Goal: Task Accomplishment & Management: Manage account settings

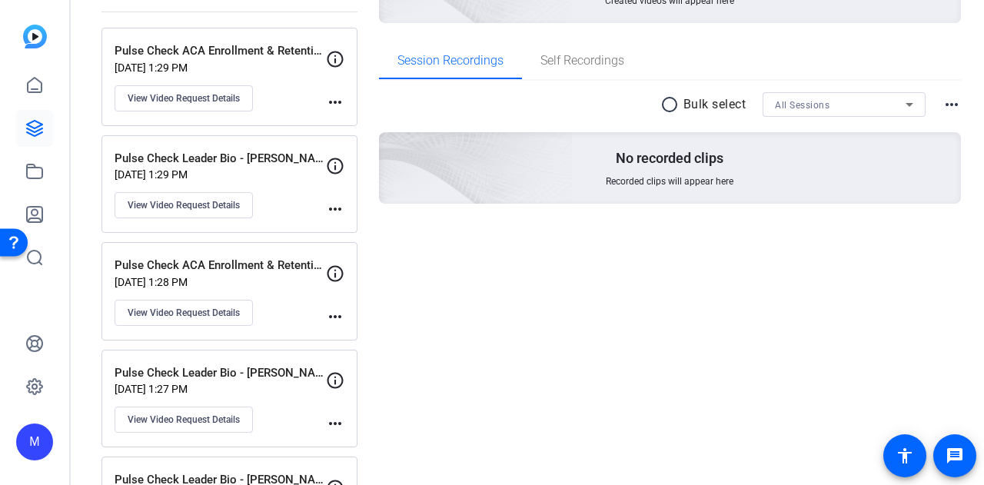
scroll to position [231, 0]
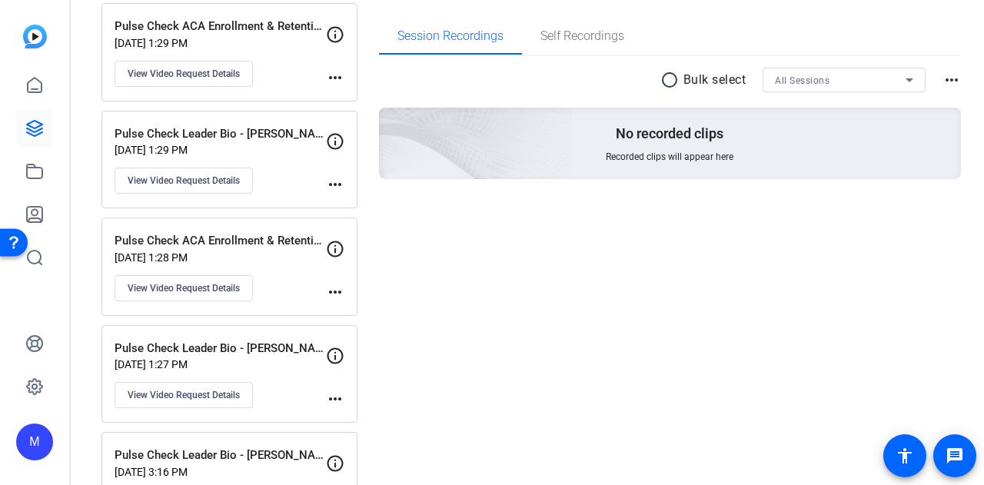
click at [274, 340] on p "Pulse Check Leader Bio - [PERSON_NAME]" at bounding box center [219, 349] width 211 height 18
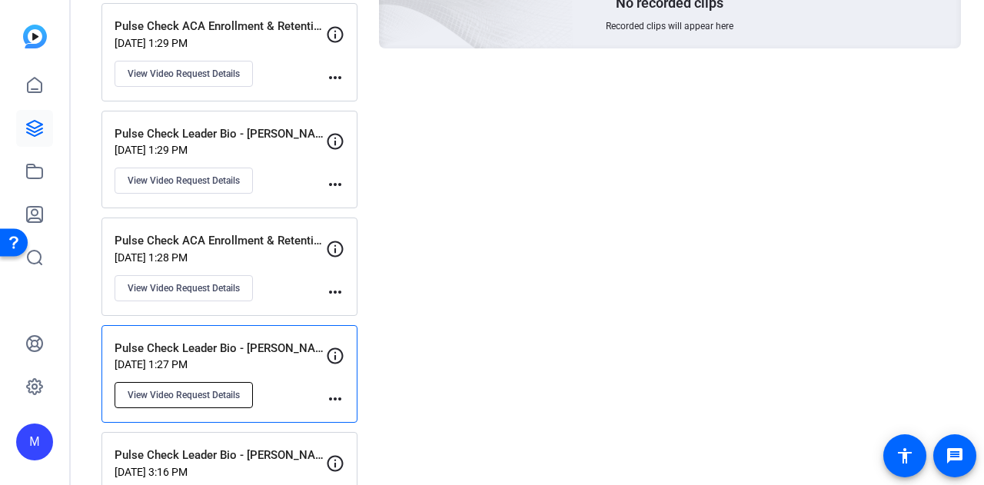
click at [160, 393] on span "View Video Request Details" at bounding box center [184, 395] width 112 height 12
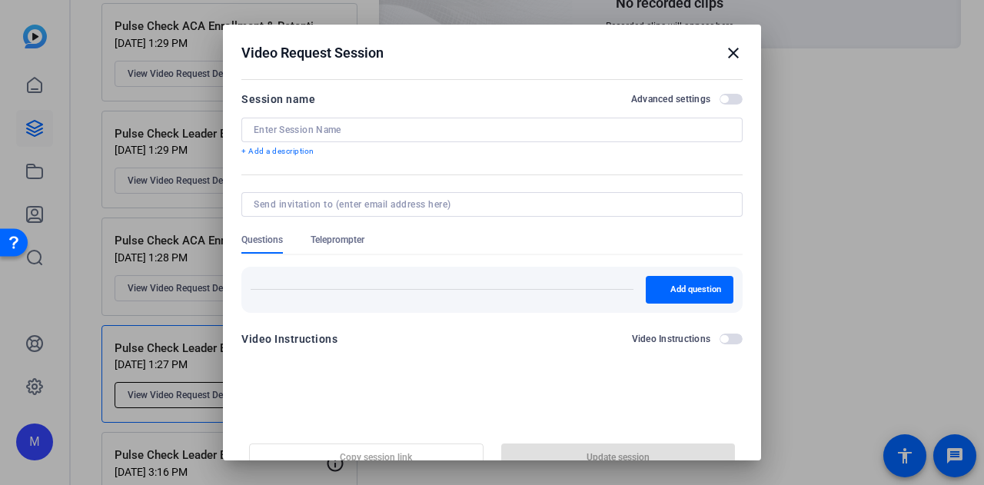
type input "Pulse Check Leader Bio - [PERSON_NAME]"
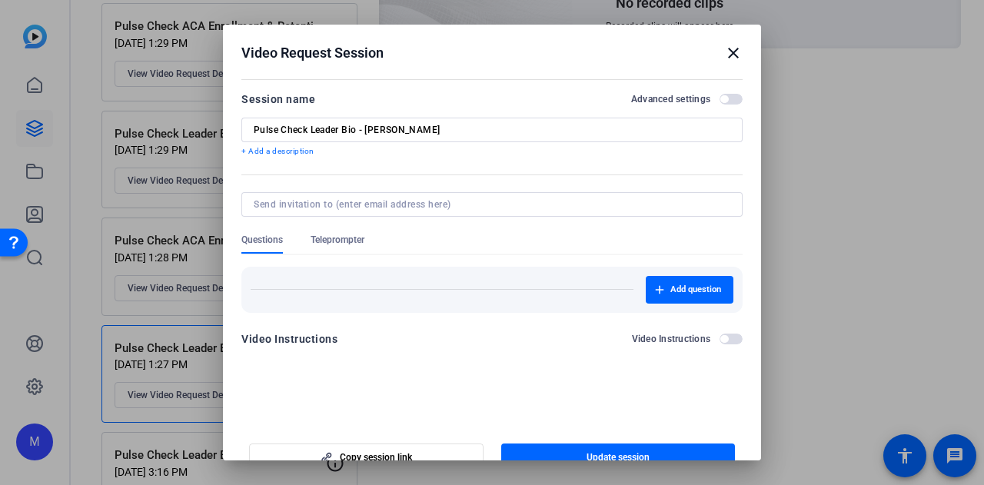
scroll to position [24, 0]
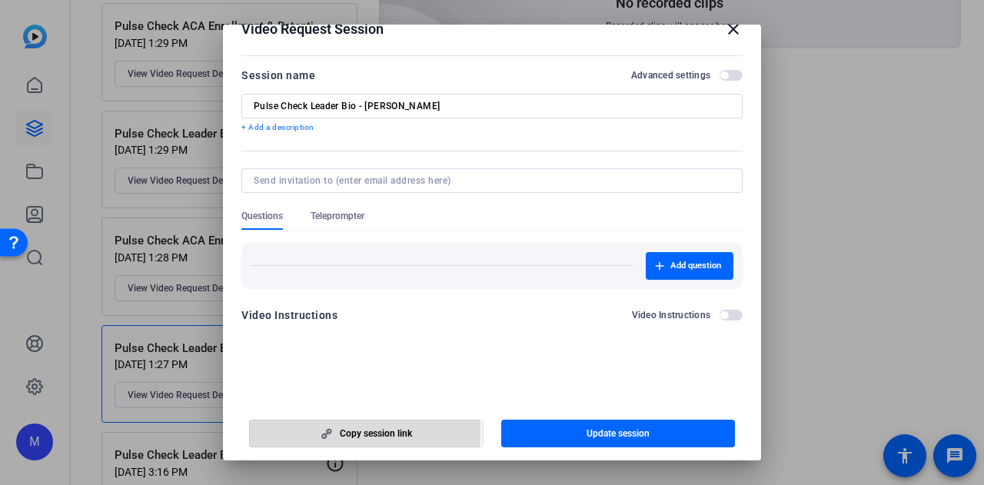
click at [340, 433] on span "Copy session link" at bounding box center [376, 433] width 72 height 12
click at [725, 25] on mat-icon "close" at bounding box center [733, 29] width 18 height 18
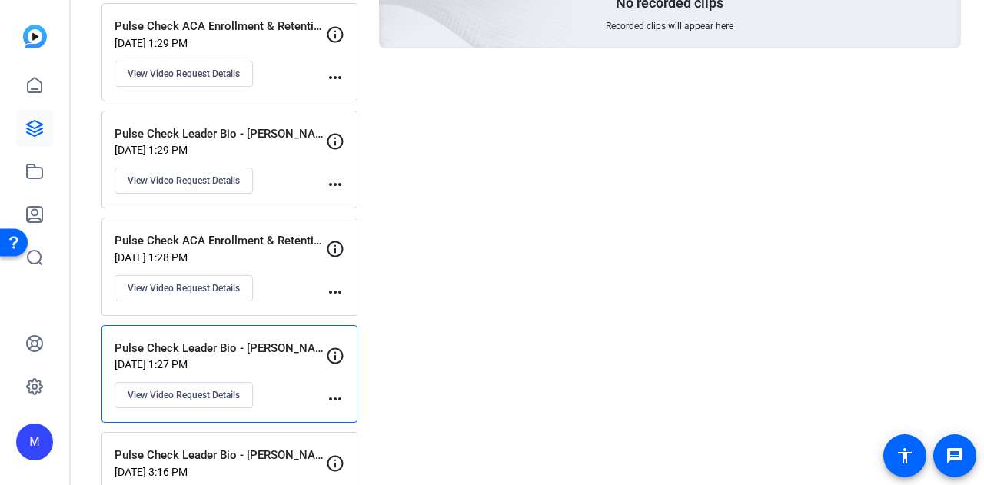
drag, startPoint x: 542, startPoint y: 370, endPoint x: 607, endPoint y: 237, distance: 148.1
click at [543, 370] on div "Session Recordings Pulse Check Leader Bio - Mark O close radio_button_unchecked…" at bounding box center [670, 259] width 582 height 756
click at [466, 334] on div "Session Recordings Pulse Check Leader Bio - Mark O close radio_button_unchecked…" at bounding box center [670, 259] width 582 height 756
click at [650, 241] on div "Session Recordings Pulse Check Leader Bio - Mark O close radio_button_unchecked…" at bounding box center [670, 259] width 582 height 756
click at [251, 343] on p "Pulse Check Leader Bio - [PERSON_NAME]" at bounding box center [219, 349] width 211 height 18
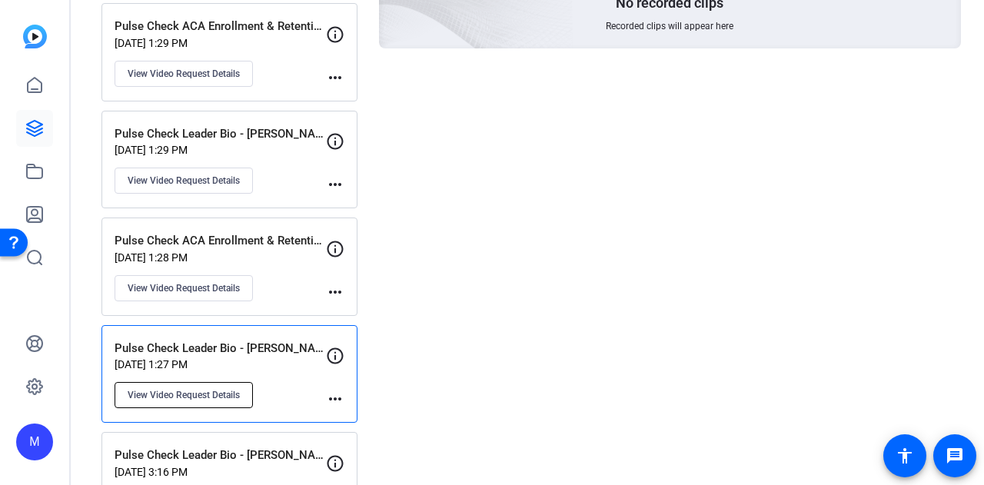
click at [211, 393] on span "View Video Request Details" at bounding box center [184, 395] width 112 height 12
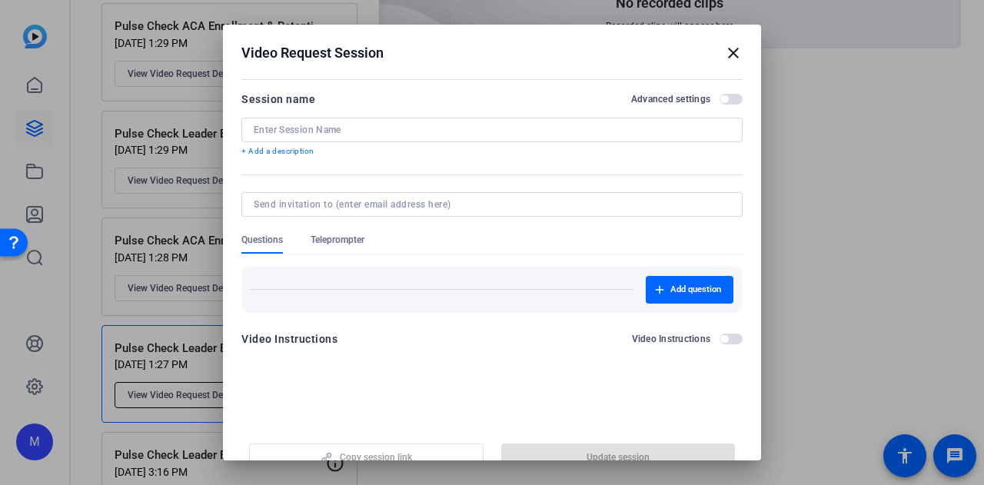
type input "Pulse Check Leader Bio - [PERSON_NAME]"
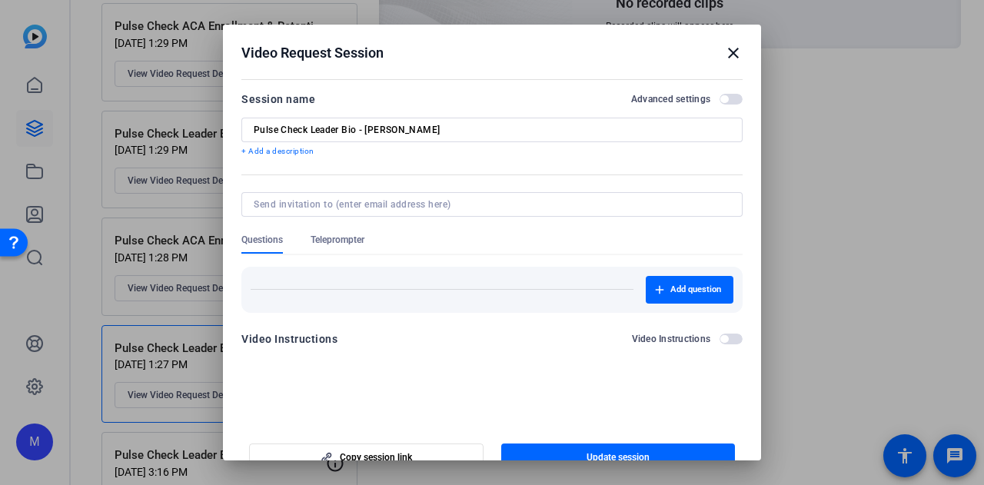
click at [722, 100] on span "button" at bounding box center [730, 99] width 23 height 11
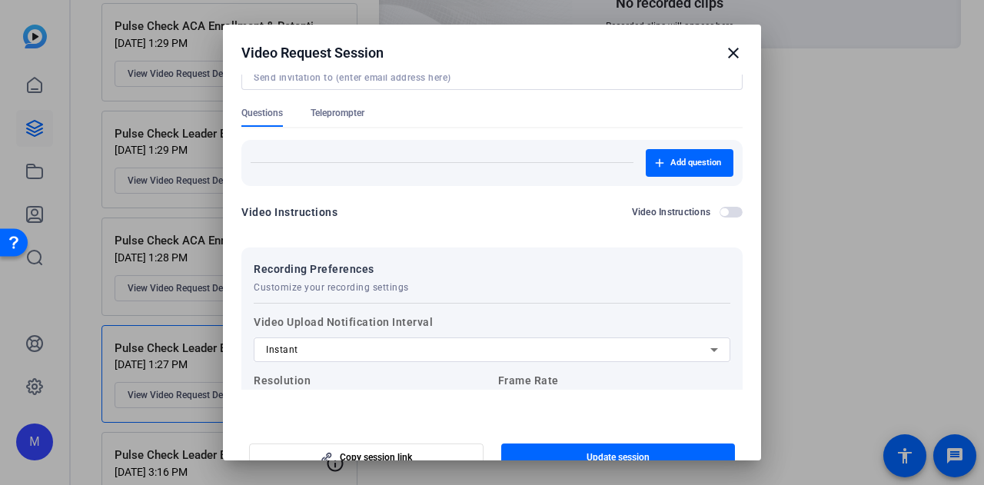
scroll to position [126, 0]
click at [325, 110] on span "Teleprompter" at bounding box center [337, 114] width 54 height 12
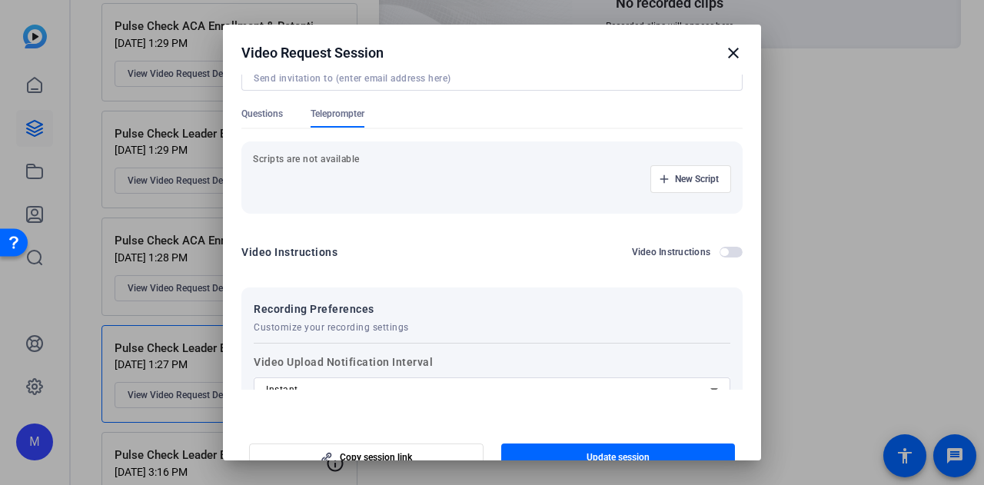
click at [727, 251] on mat-dialog-content "Session name Advanced settings Pulse Check Leader Bio - [PERSON_NAME] + Add a d…" at bounding box center [492, 232] width 538 height 315
click at [719, 252] on span "button" at bounding box center [730, 252] width 23 height 11
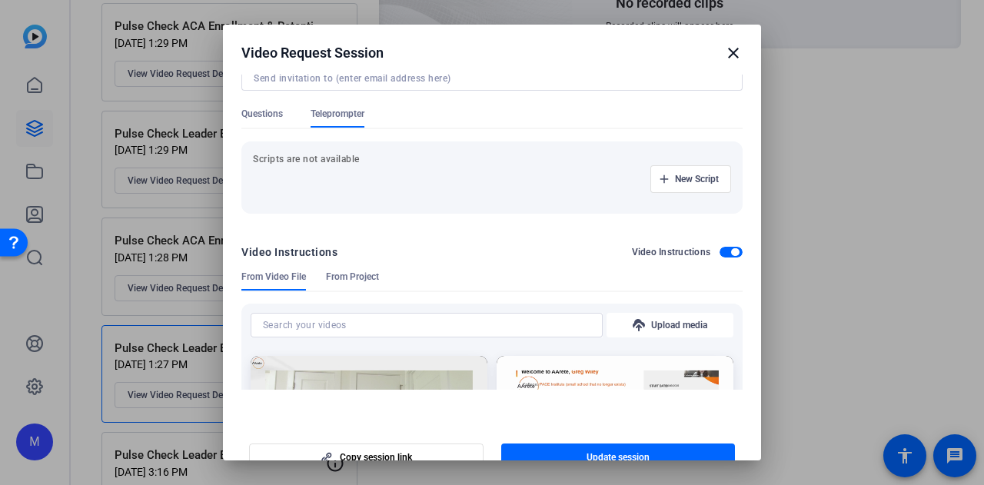
click at [258, 114] on span "Questions" at bounding box center [261, 114] width 41 height 12
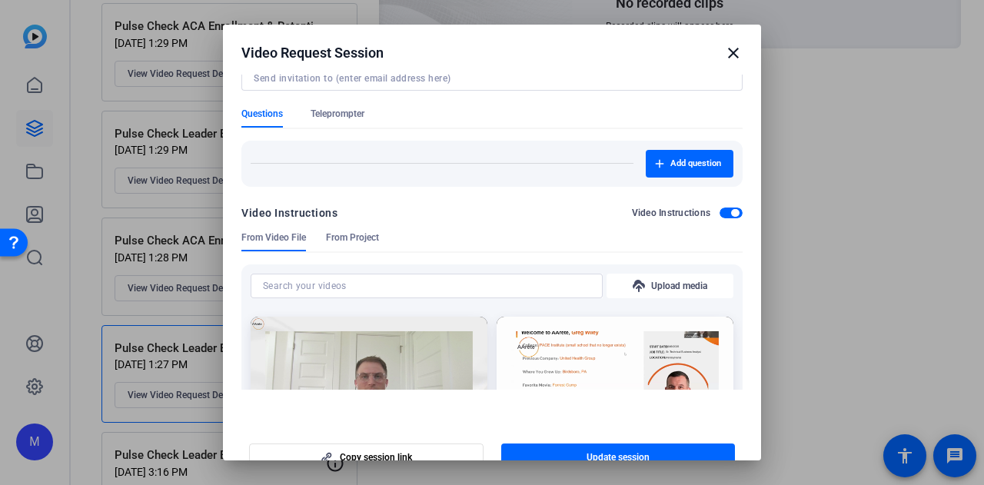
scroll to position [203, 0]
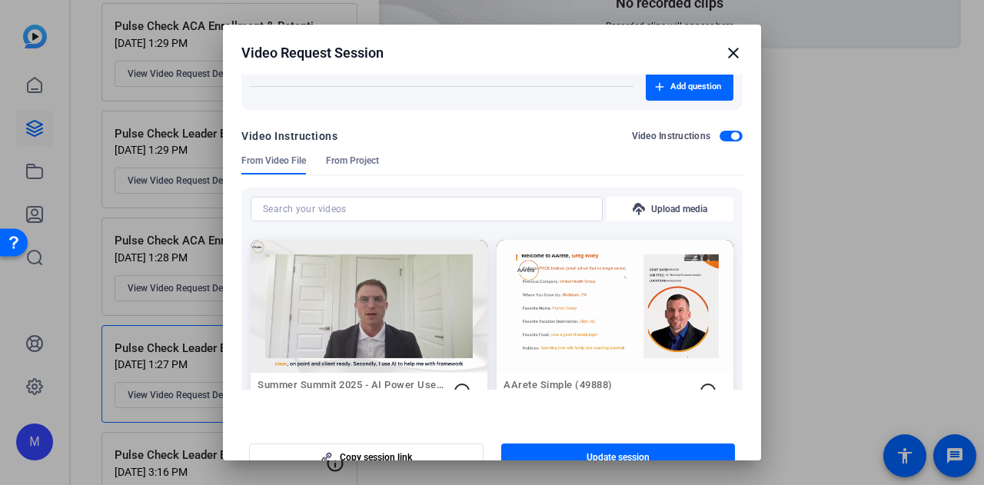
click at [731, 137] on span "button" at bounding box center [735, 136] width 8 height 8
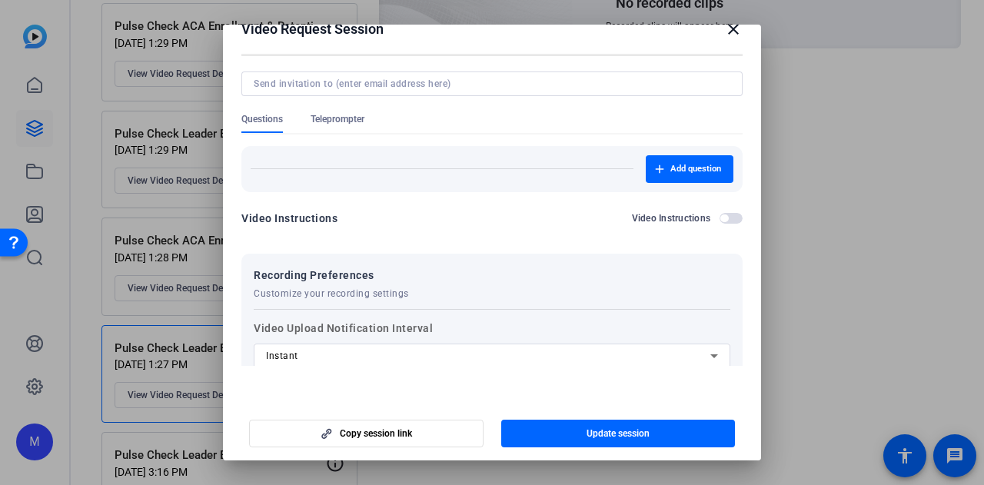
scroll to position [0, 0]
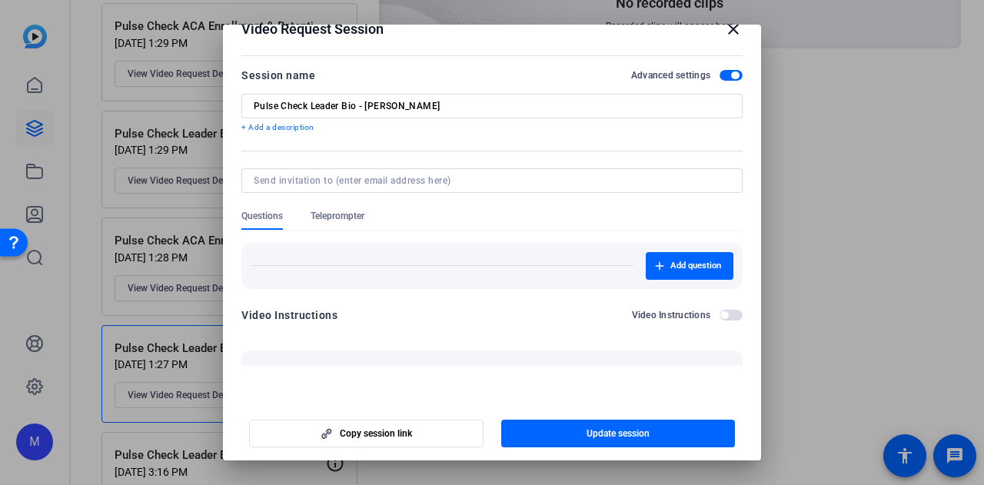
click at [349, 213] on span "Teleprompter" at bounding box center [337, 216] width 54 height 12
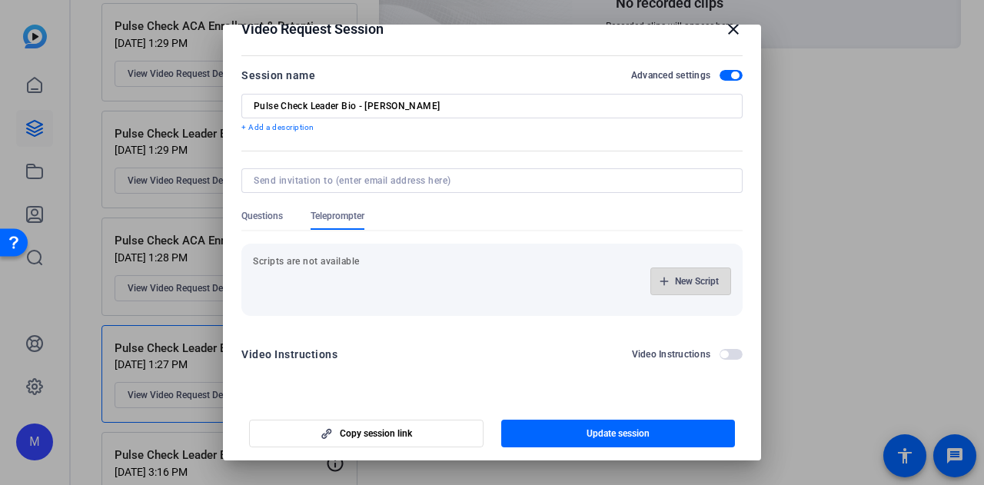
click at [675, 276] on span "New Script" at bounding box center [697, 281] width 44 height 12
click at [718, 278] on icon at bounding box center [724, 281] width 12 height 12
drag, startPoint x: 457, startPoint y: 242, endPoint x: 420, endPoint y: 269, distance: 45.6
click at [457, 244] on div "Scripts are not available New Script" at bounding box center [491, 280] width 501 height 72
click at [699, 270] on span "button" at bounding box center [690, 281] width 79 height 37
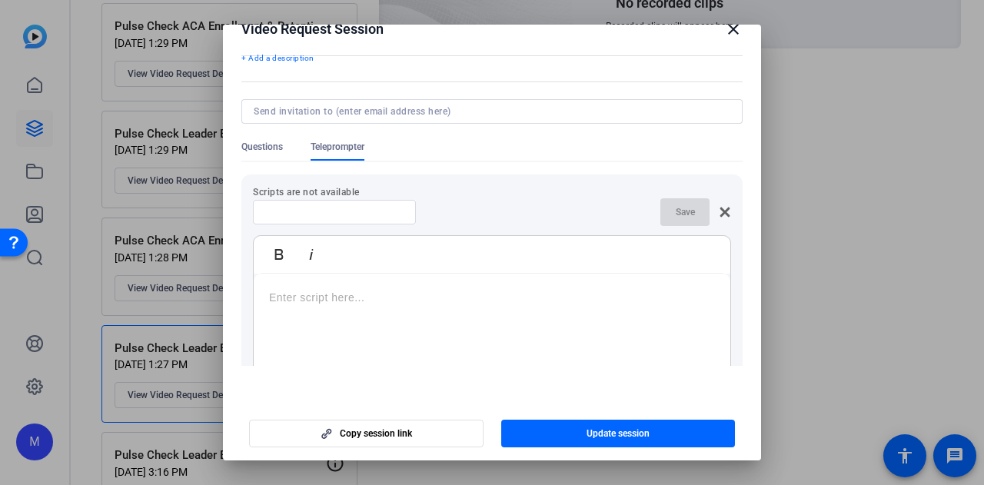
scroll to position [154, 0]
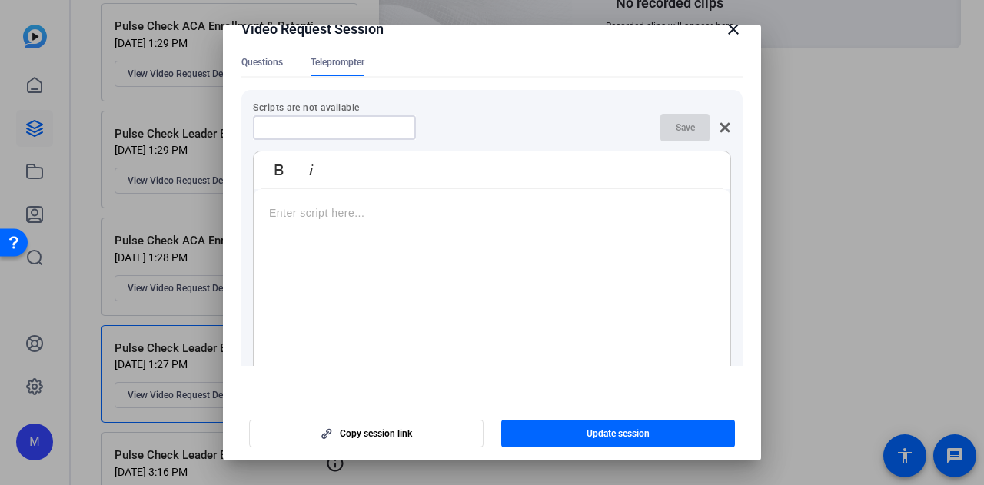
click at [314, 130] on input at bounding box center [334, 127] width 138 height 12
type input "Insert Script Here"
click at [344, 228] on div at bounding box center [492, 285] width 476 height 192
click at [660, 134] on span "button" at bounding box center [684, 127] width 49 height 37
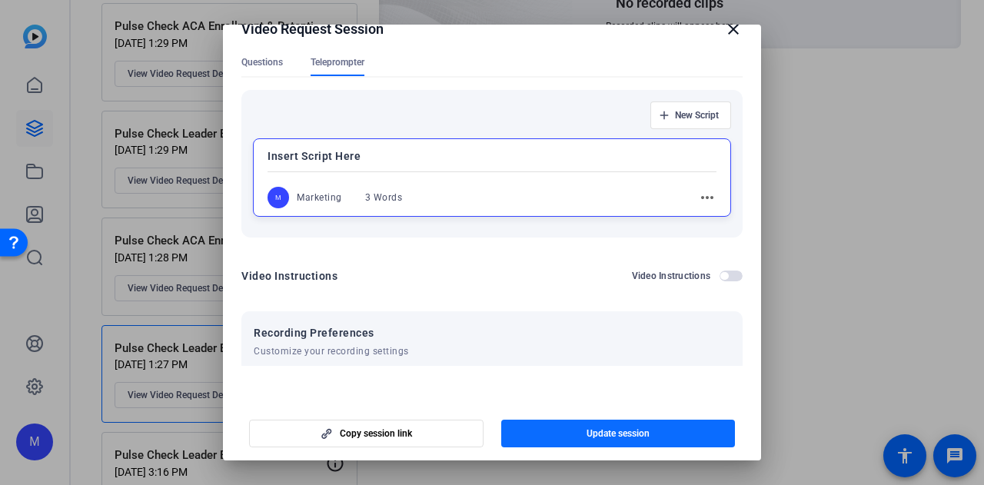
click at [618, 436] on span "Update session" at bounding box center [617, 433] width 63 height 12
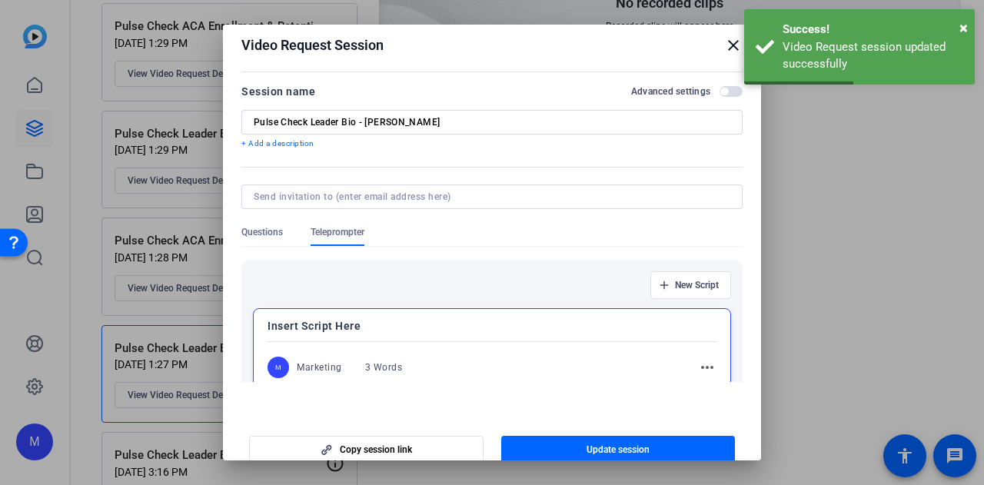
scroll to position [0, 0]
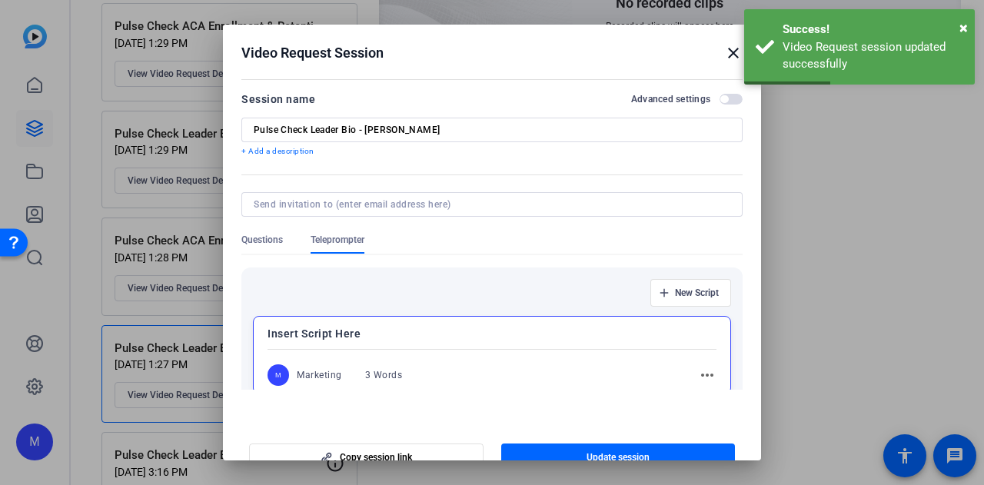
click at [726, 60] on mat-icon "close" at bounding box center [733, 53] width 18 height 18
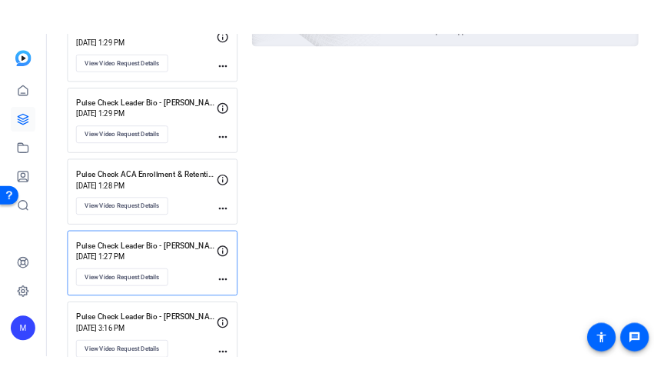
scroll to position [241, 0]
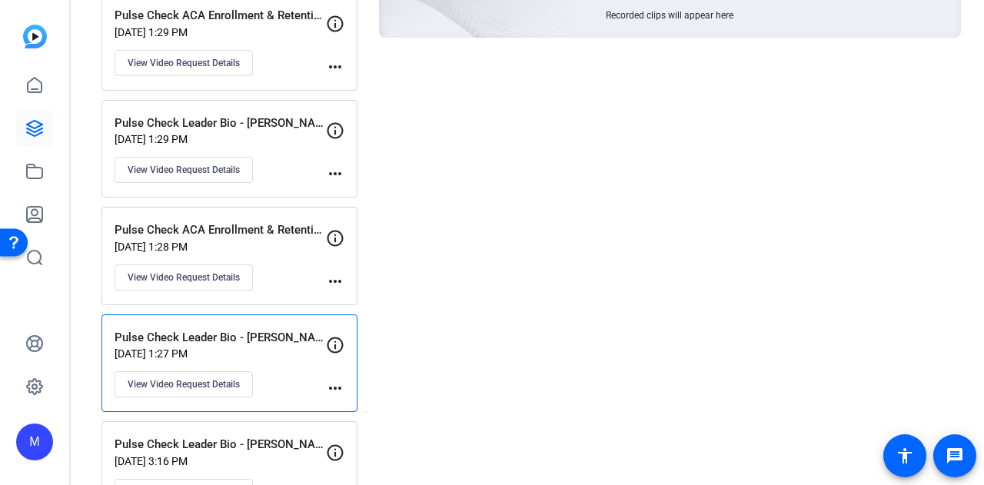
click at [279, 234] on p "Pulse Check ACA Enrollment & Retention - [PERSON_NAME]" at bounding box center [219, 230] width 211 height 18
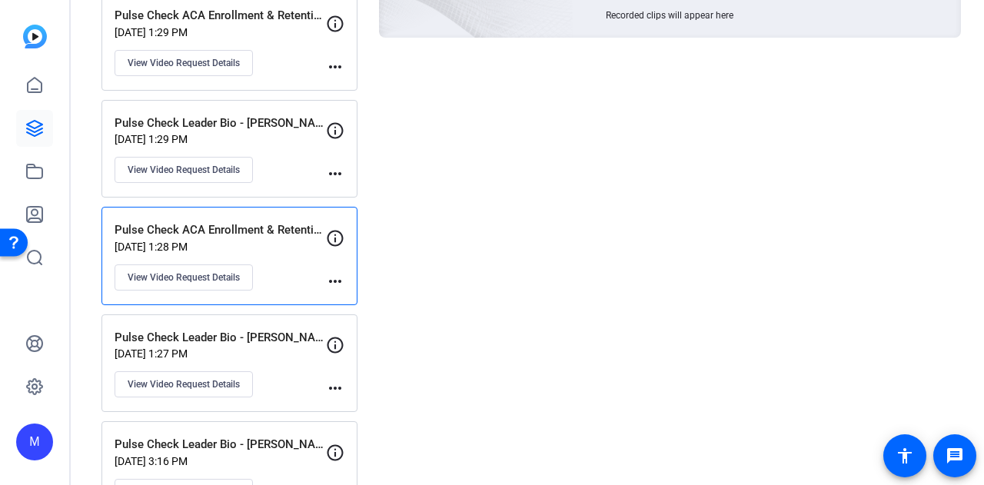
click at [332, 279] on mat-icon "more_horiz" at bounding box center [335, 281] width 18 height 18
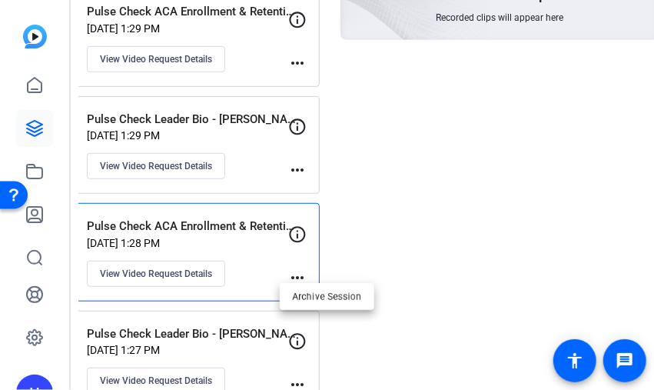
click at [124, 284] on div at bounding box center [327, 195] width 654 height 390
click at [175, 227] on p "Pulse Check ACA Enrollment & Retention - [PERSON_NAME]" at bounding box center [192, 226] width 211 height 18
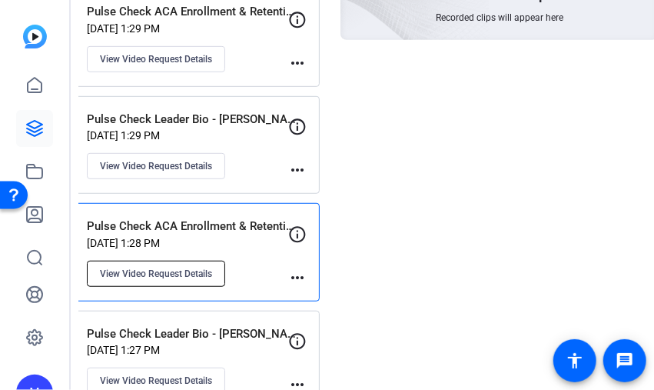
click at [204, 274] on span "View Video Request Details" at bounding box center [156, 273] width 112 height 12
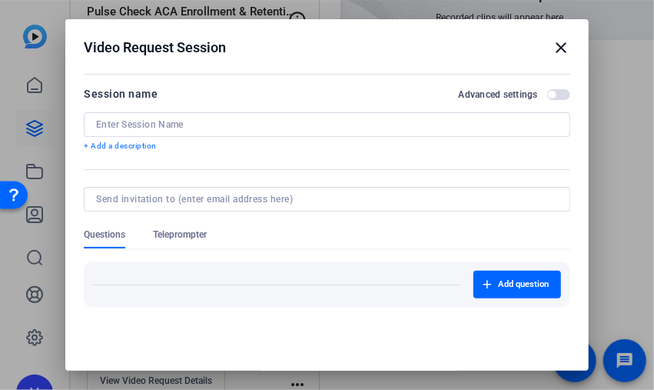
type input "Pulse Check ACA Enrollment & Retention - [PERSON_NAME]"
click at [547, 96] on span "button" at bounding box center [558, 94] width 23 height 11
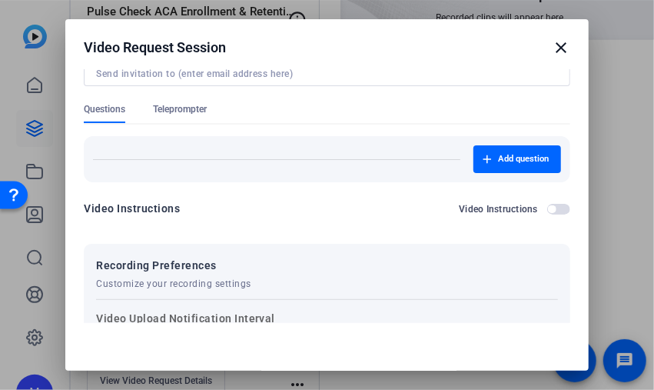
scroll to position [111, 0]
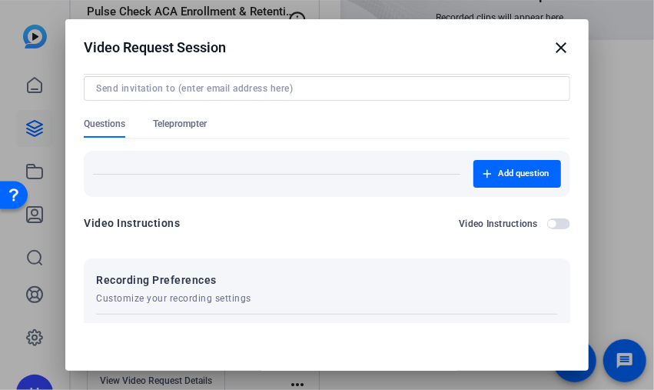
click at [192, 124] on span "Teleprompter" at bounding box center [180, 124] width 54 height 12
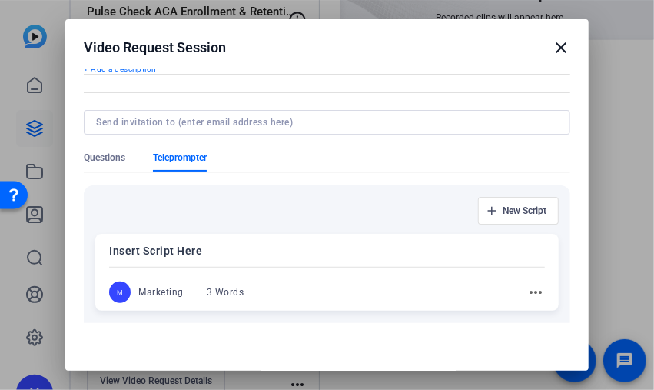
scroll to position [0, 0]
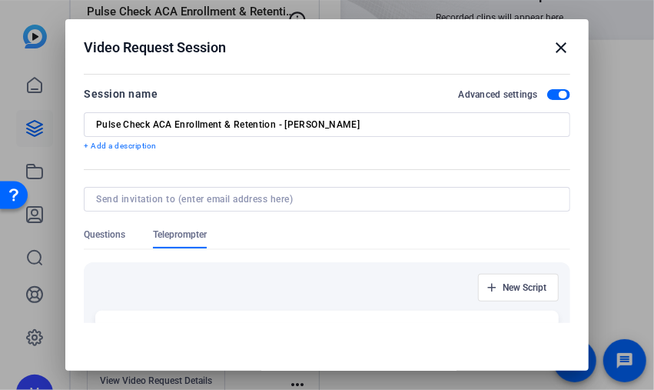
click at [556, 45] on mat-icon "close" at bounding box center [561, 47] width 18 height 18
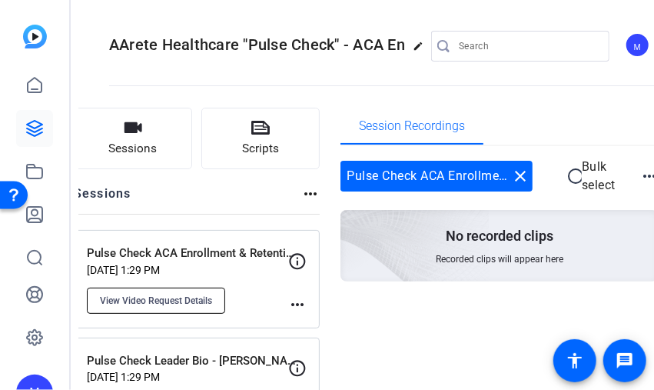
click at [158, 300] on span "View Video Request Details" at bounding box center [156, 300] width 112 height 12
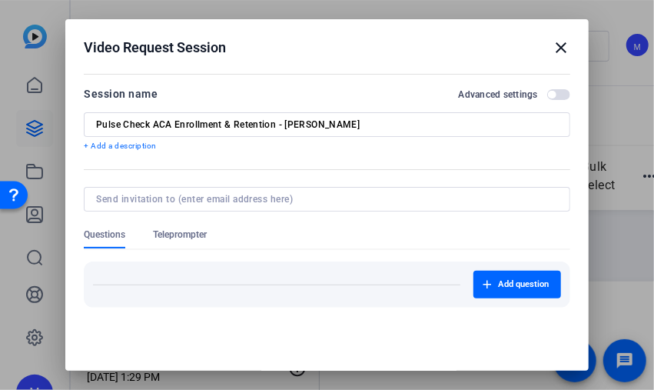
click at [547, 98] on span "button" at bounding box center [558, 94] width 23 height 11
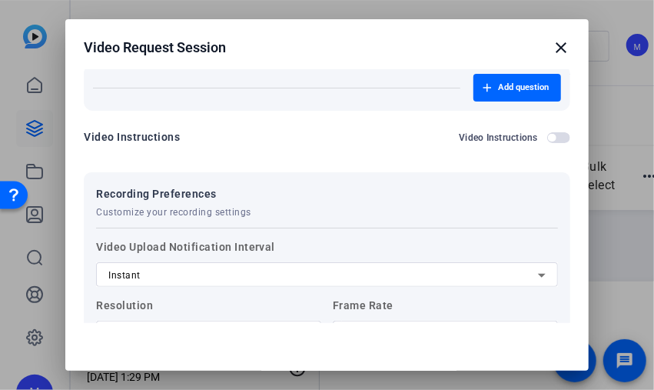
click at [194, 231] on form "Session name Advanced settings Pulse Check ACA Enrollment & Retention - [PERSON…" at bounding box center [327, 178] width 486 height 580
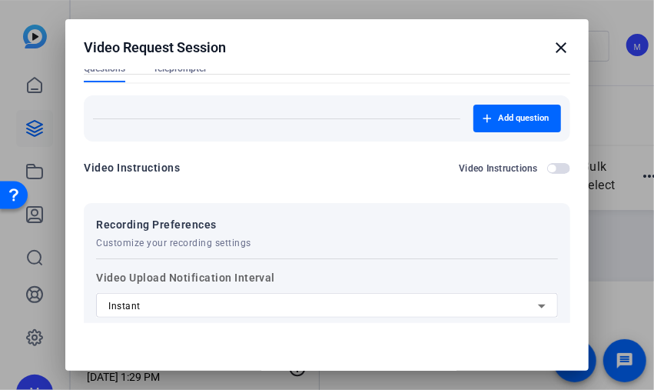
scroll to position [111, 0]
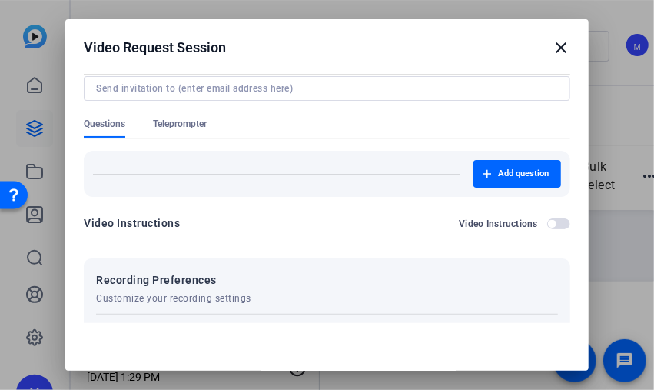
click at [180, 112] on div at bounding box center [327, 109] width 486 height 17
click at [180, 124] on span "Teleprompter" at bounding box center [180, 124] width 54 height 12
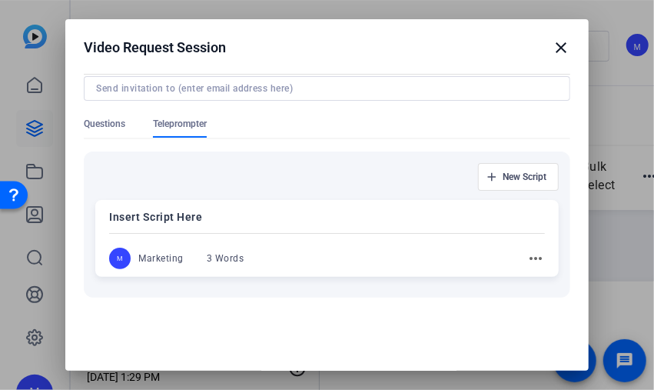
click at [541, 55] on div "Video Request Session close" at bounding box center [327, 47] width 486 height 18
click at [553, 51] on mat-icon "close" at bounding box center [561, 47] width 18 height 18
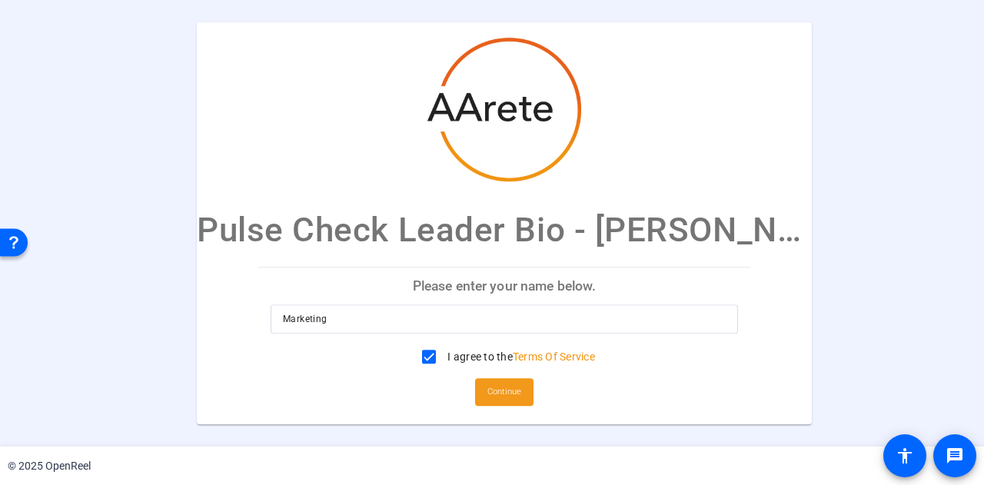
click at [490, 394] on span "Continue" at bounding box center [504, 391] width 34 height 23
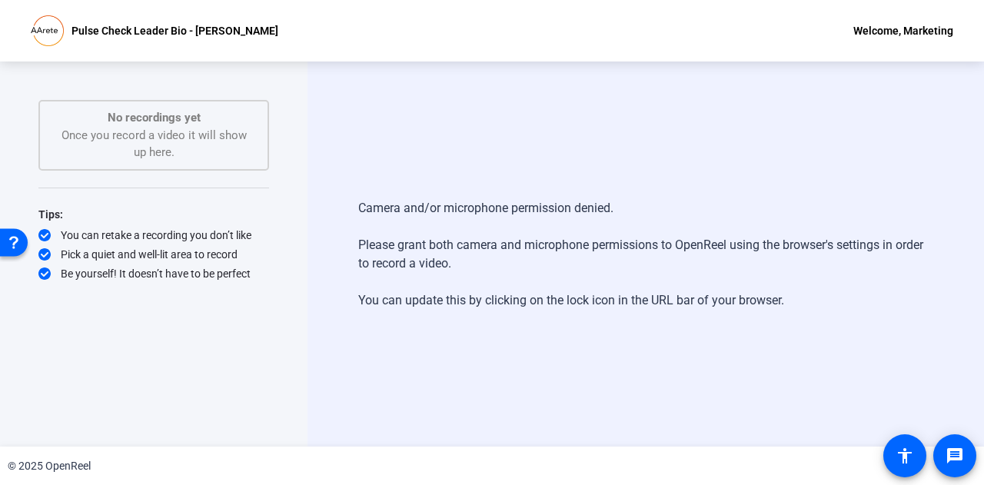
drag, startPoint x: 538, startPoint y: 231, endPoint x: 32, endPoint y: 216, distance: 505.8
click at [537, 231] on div "Camera and/or microphone permission denied. Please grant both camera and microp…" at bounding box center [645, 254] width 575 height 141
click at [168, 138] on div "No recordings yet Once you record a video it will show up here." at bounding box center [153, 135] width 197 height 52
click at [202, 122] on p "No recordings yet" at bounding box center [153, 118] width 197 height 18
click at [461, 211] on div "Camera and/or microphone permission denied. Please grant both camera and microp…" at bounding box center [645, 254] width 575 height 141
